Goal: Transaction & Acquisition: Subscribe to service/newsletter

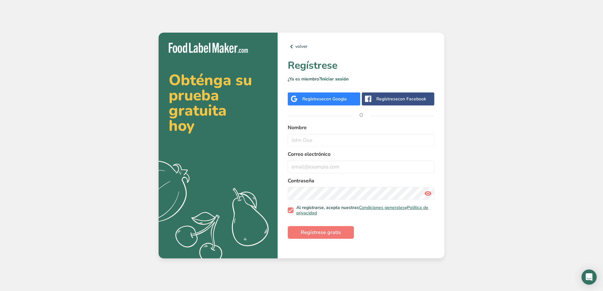
click at [340, 96] on span "con Google" at bounding box center [335, 99] width 23 height 6
click at [298, 138] on input "text" at bounding box center [361, 140] width 147 height 13
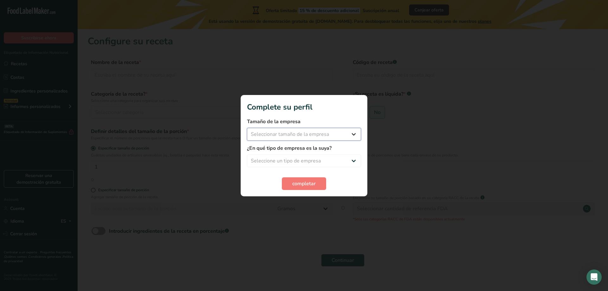
click at [346, 133] on select "Seleccionar tamaño de la empresa Menos de 10 empleados De 10 a 50 empleados De …" at bounding box center [304, 134] width 114 height 13
select select "2"
click at [247, 128] on select "Seleccionar tamaño de la empresa Menos de 10 empleados De 10 a 50 empleados De …" at bounding box center [304, 134] width 114 height 13
click at [298, 158] on select "Seleccione un tipo de empresa Fabricante de alimentos envasados Restaurante y c…" at bounding box center [304, 160] width 114 height 13
select select "1"
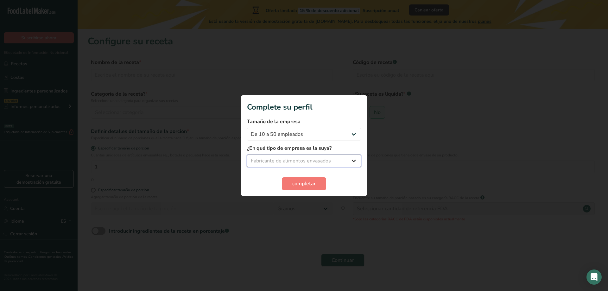
click at [247, 154] on select "Seleccione un tipo de empresa Fabricante de alimentos envasados Restaurante y c…" at bounding box center [304, 160] width 114 height 13
click at [301, 183] on span "completar" at bounding box center [303, 184] width 23 height 8
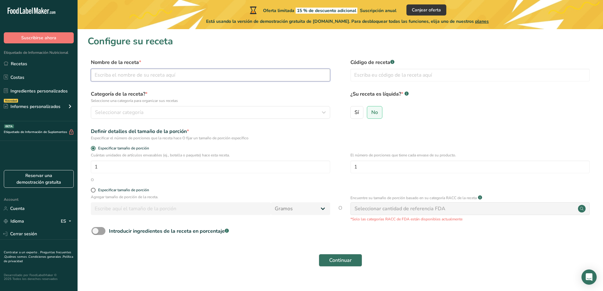
click at [131, 75] on input "text" at bounding box center [210, 75] width 239 height 13
click at [130, 109] on span "Seleccionar categoría" at bounding box center [119, 113] width 48 height 8
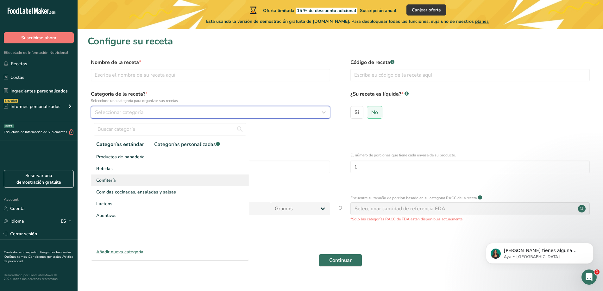
scroll to position [10, 0]
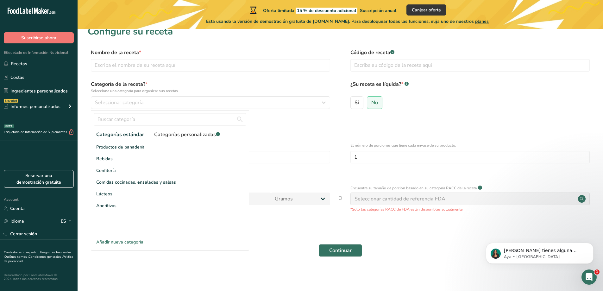
click at [193, 135] on span "Categorías personalizadas .a-a{fill:#347362;}.b-a{fill:#fff;}" at bounding box center [187, 135] width 66 height 8
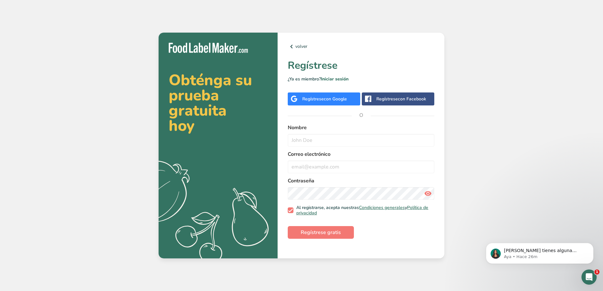
click at [309, 99] on div "Regístrese con Google" at bounding box center [324, 99] width 45 height 7
click at [496, 253] on img "message notification from Aya, Hace 27m. Si tienes alguna pregunta no dudes en …" at bounding box center [496, 254] width 10 height 10
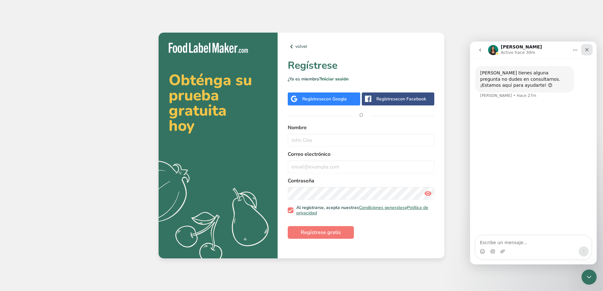
click at [586, 49] on icon "Cerrar" at bounding box center [586, 49] width 5 height 5
